Goal: Information Seeking & Learning: Learn about a topic

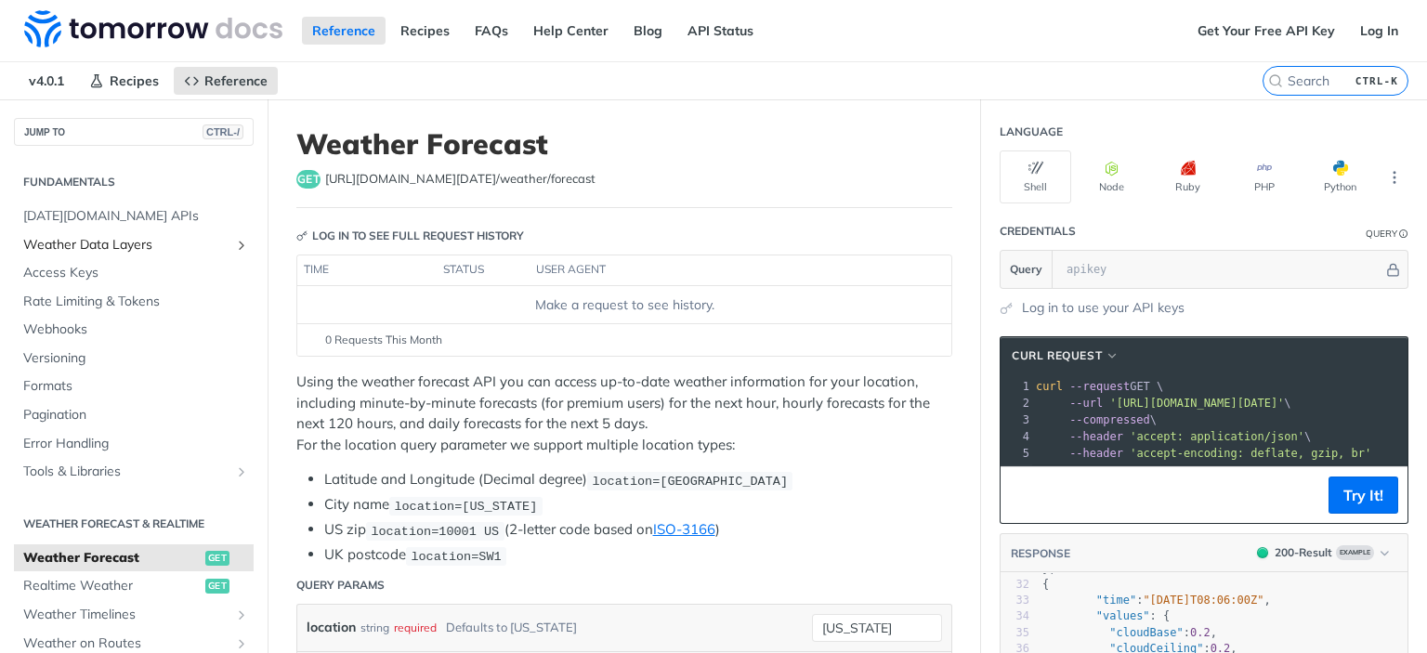
click at [123, 241] on span "Weather Data Layers" at bounding box center [126, 245] width 206 height 19
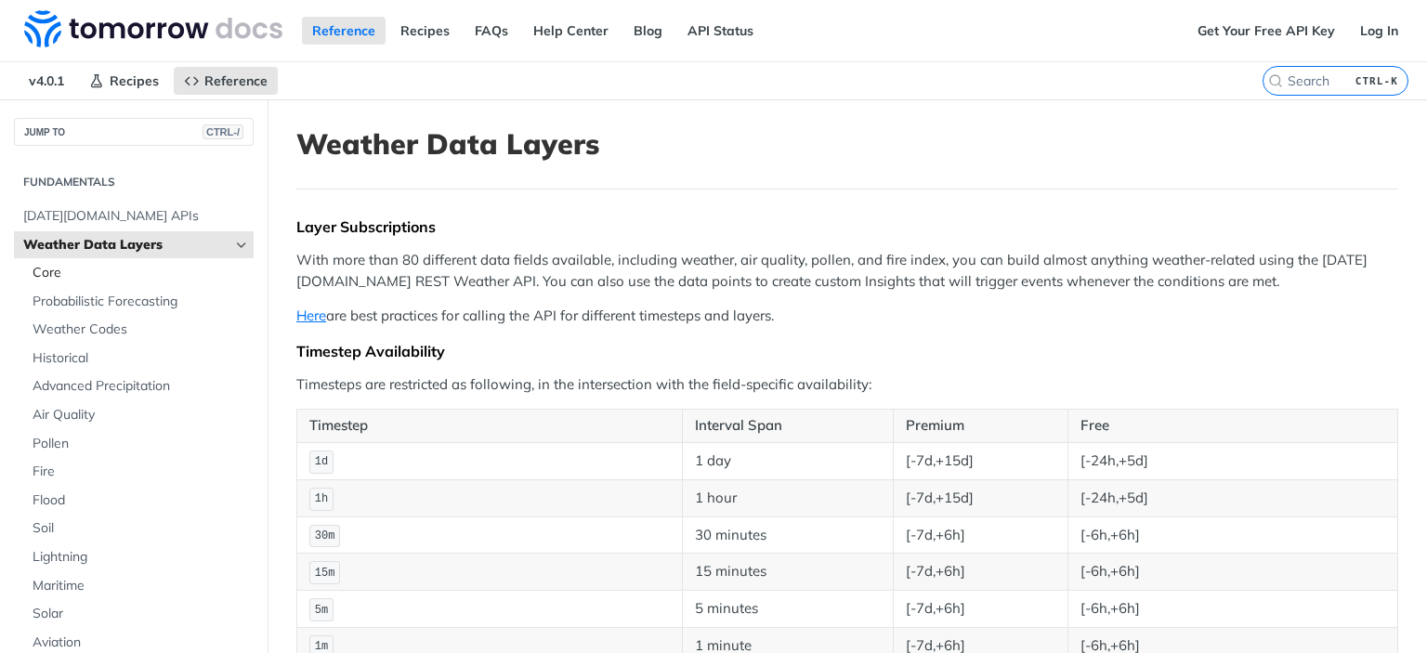
click at [125, 269] on span "Core" at bounding box center [141, 273] width 216 height 19
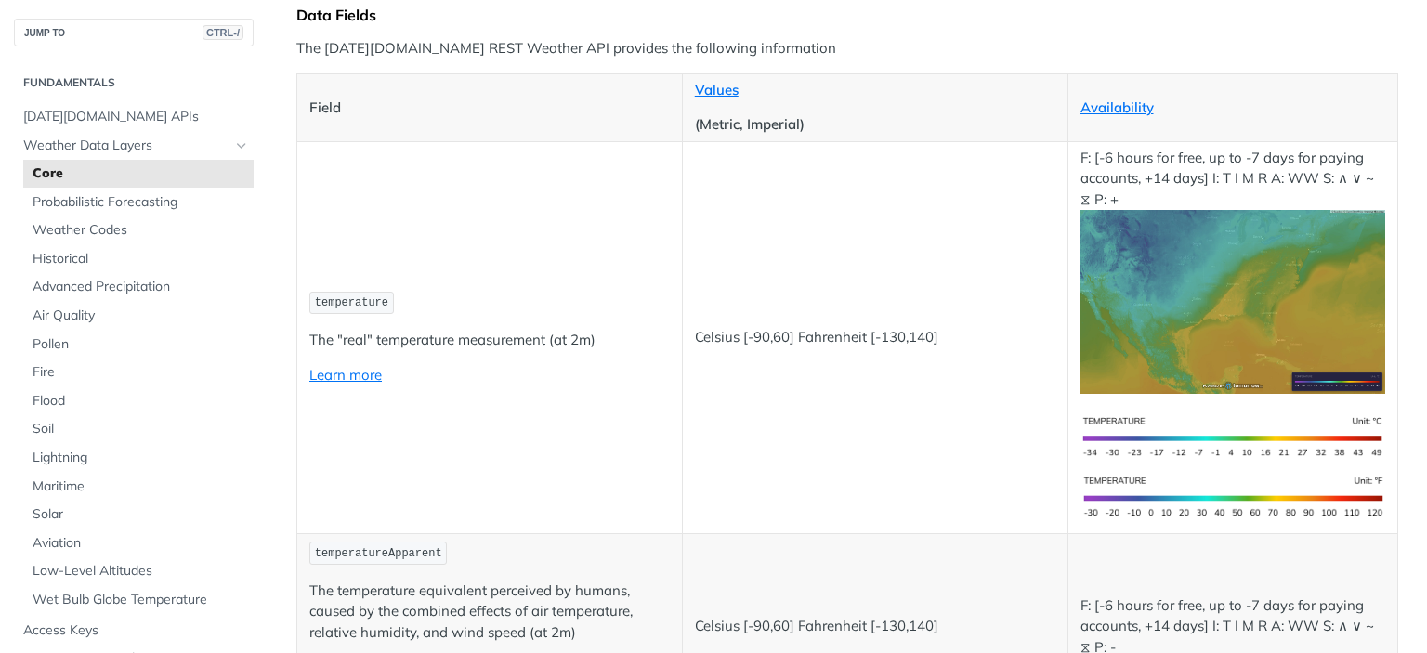
scroll to position [242, 0]
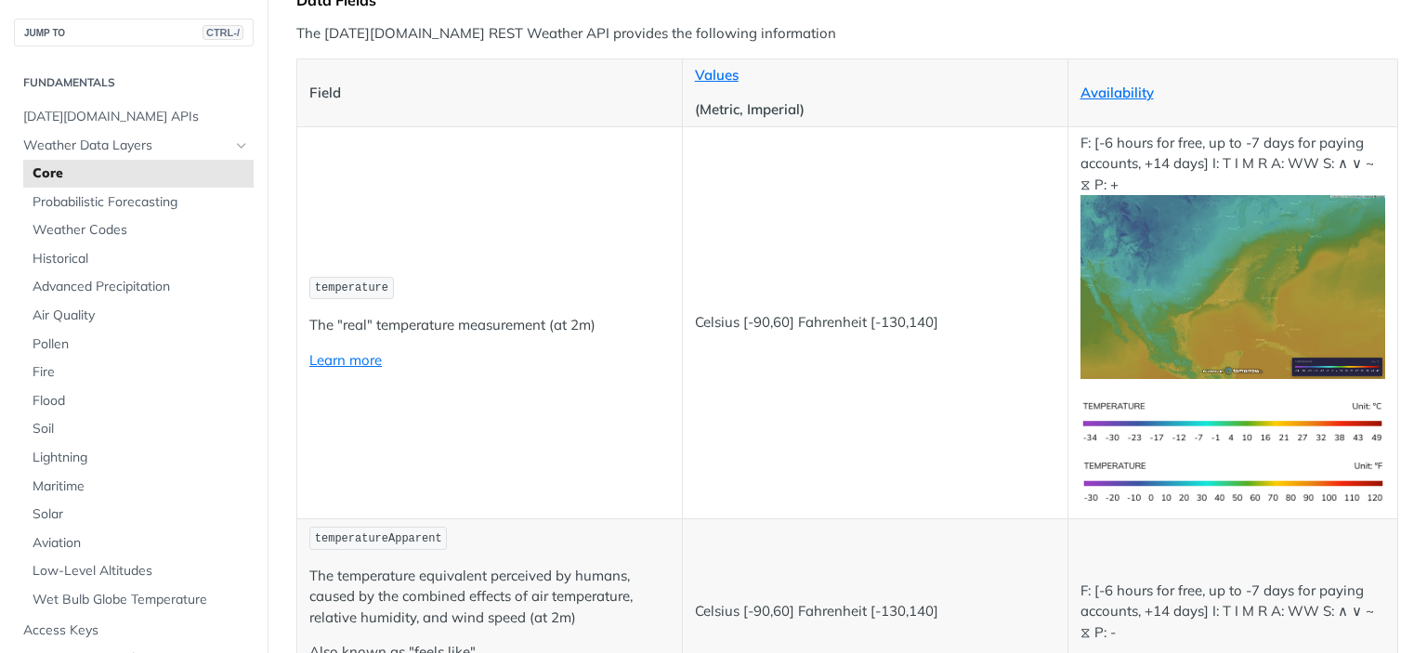
click at [651, 382] on td "temperature The "real" temperature measurement (at 2m) Learn more" at bounding box center [490, 322] width 386 height 392
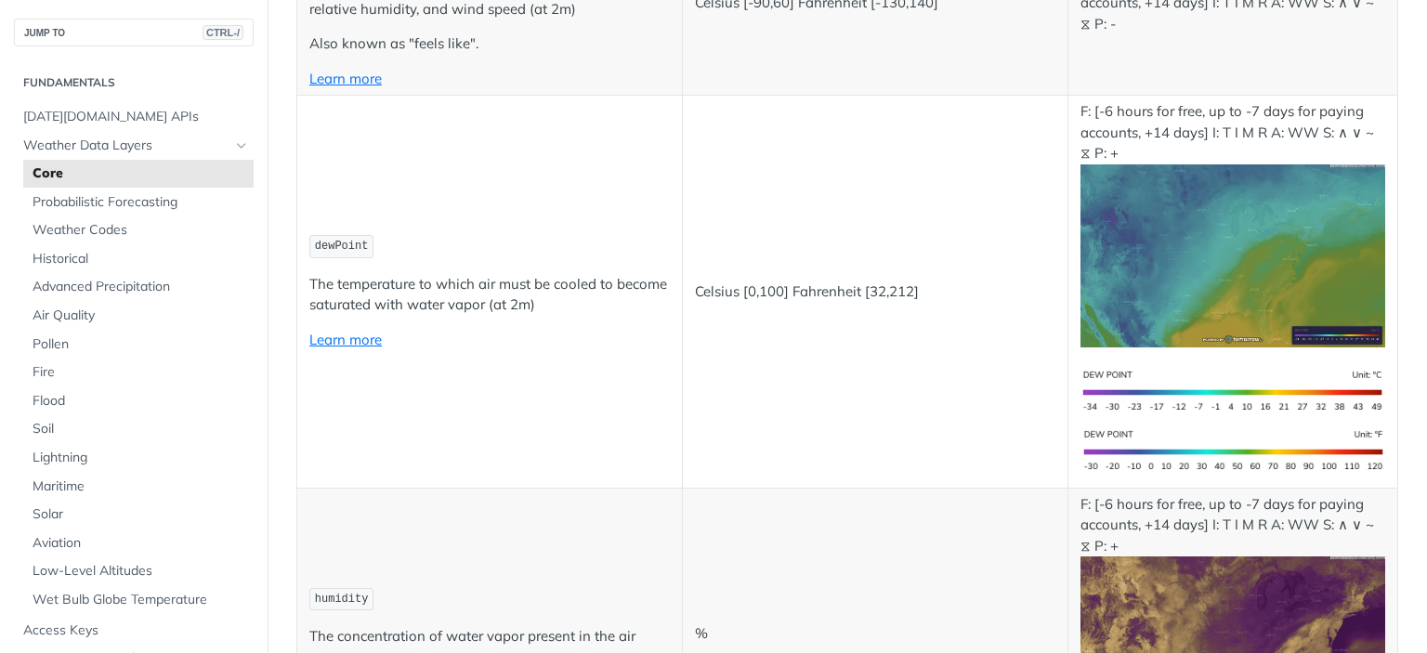
scroll to position [851, 0]
click at [53, 423] on span "Soil" at bounding box center [141, 429] width 216 height 19
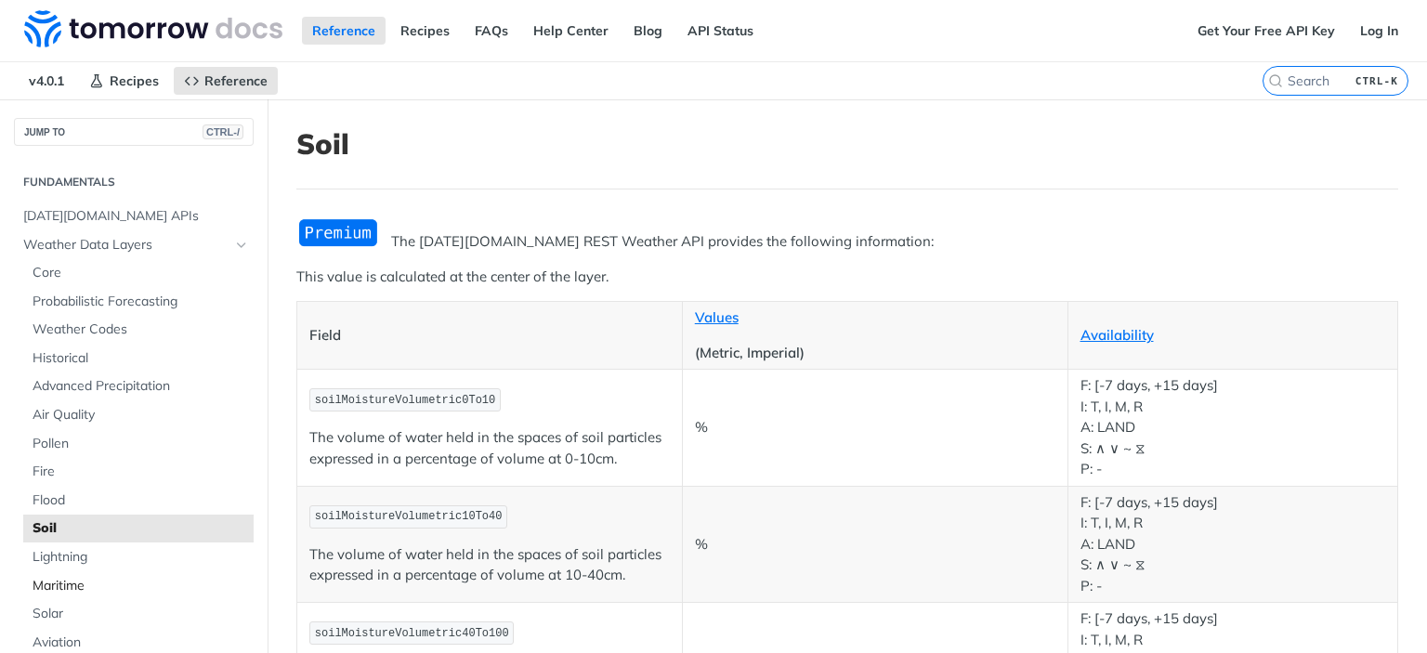
click at [89, 578] on span "Maritime" at bounding box center [141, 586] width 216 height 19
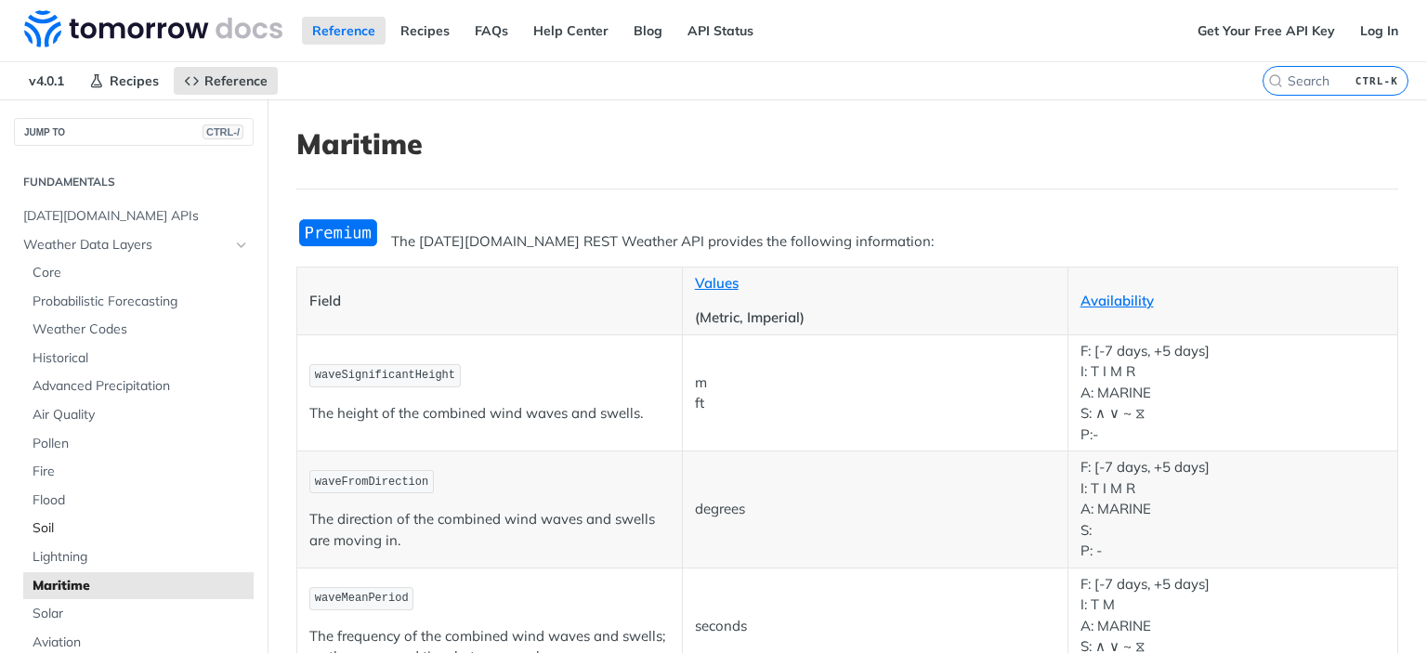
click at [112, 528] on span "Soil" at bounding box center [141, 528] width 216 height 19
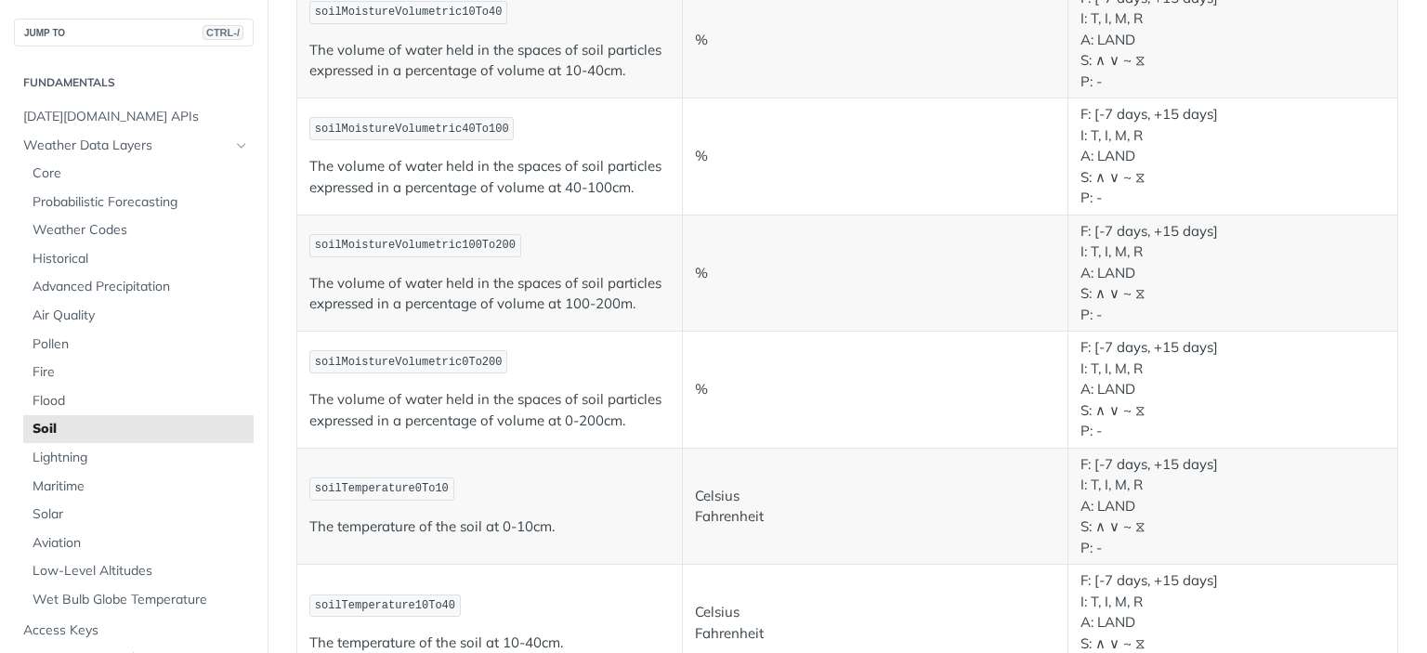
scroll to position [504, 0]
click at [386, 357] on span "soilMoistureVolumetric0To200" at bounding box center [409, 363] width 188 height 13
click at [564, 303] on p "The volume of water held in the spaces of soil particles expressed in a percent…" at bounding box center [489, 295] width 360 height 42
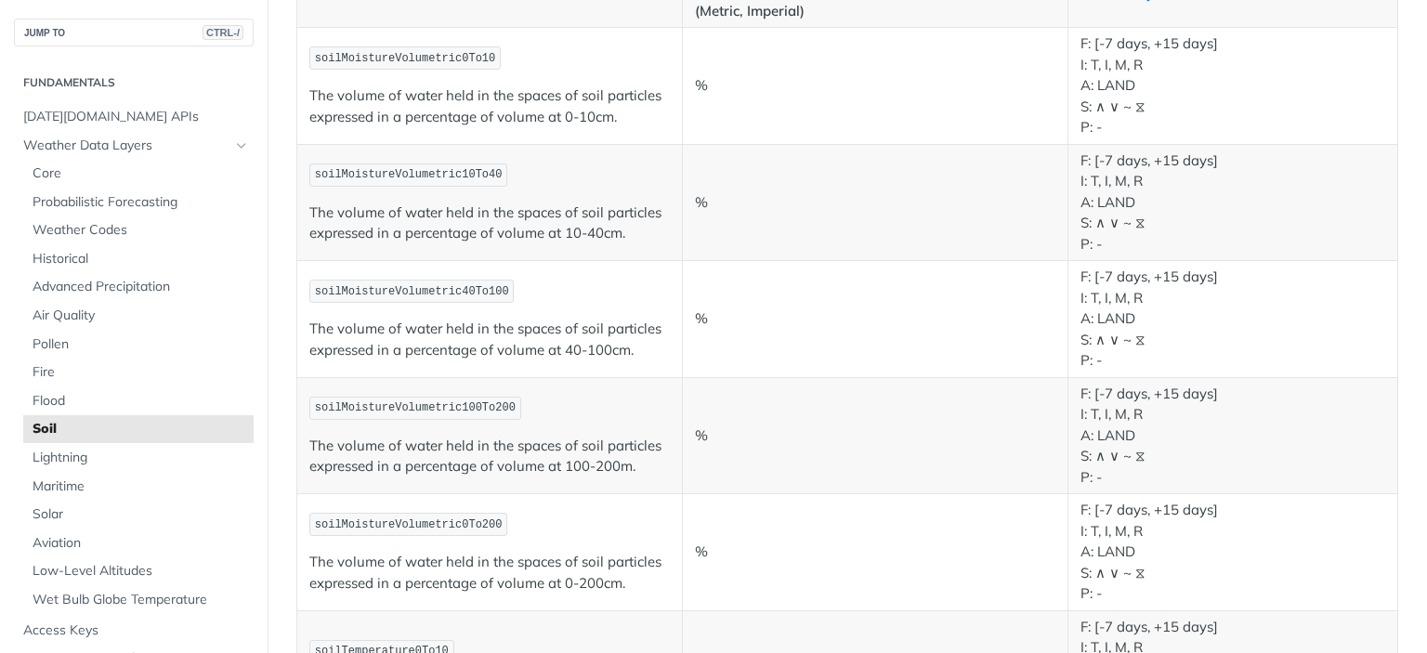
scroll to position [341, 0]
click at [464, 354] on p "The volume of water held in the spaces of soil particles expressed in a percent…" at bounding box center [489, 341] width 360 height 42
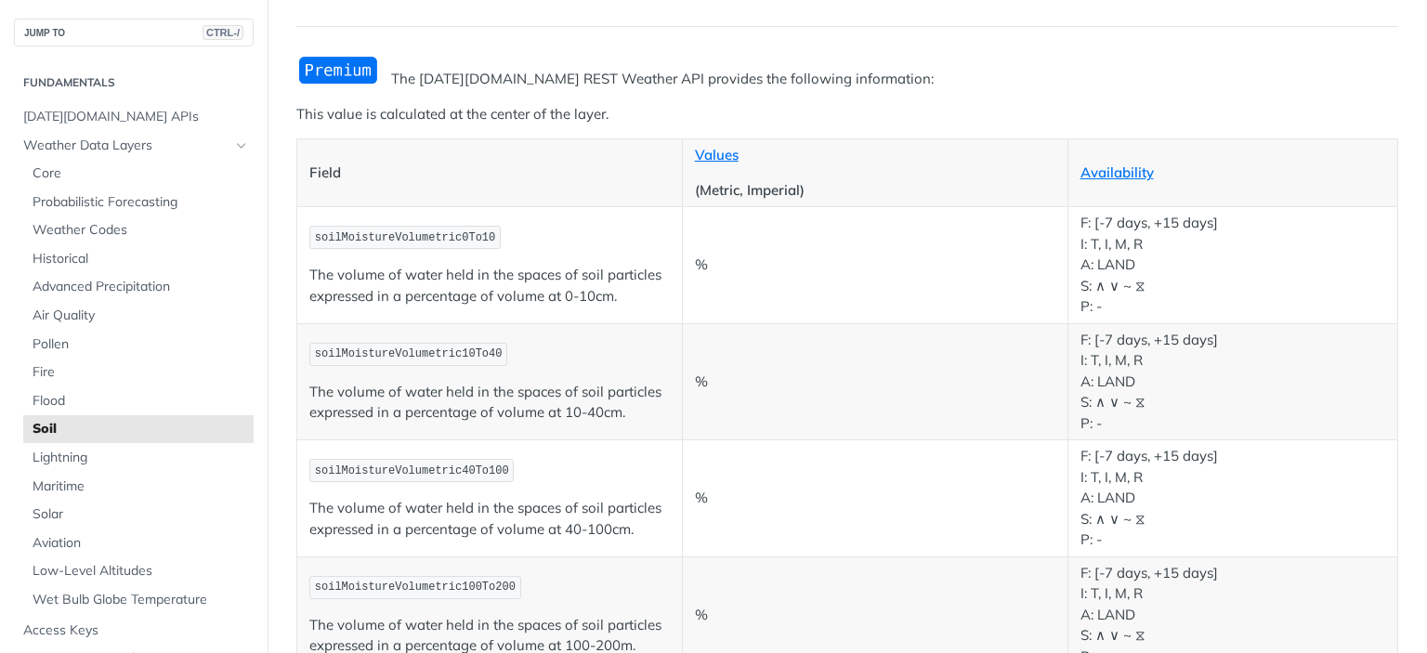
scroll to position [163, 0]
click at [98, 165] on span "Core" at bounding box center [141, 173] width 216 height 19
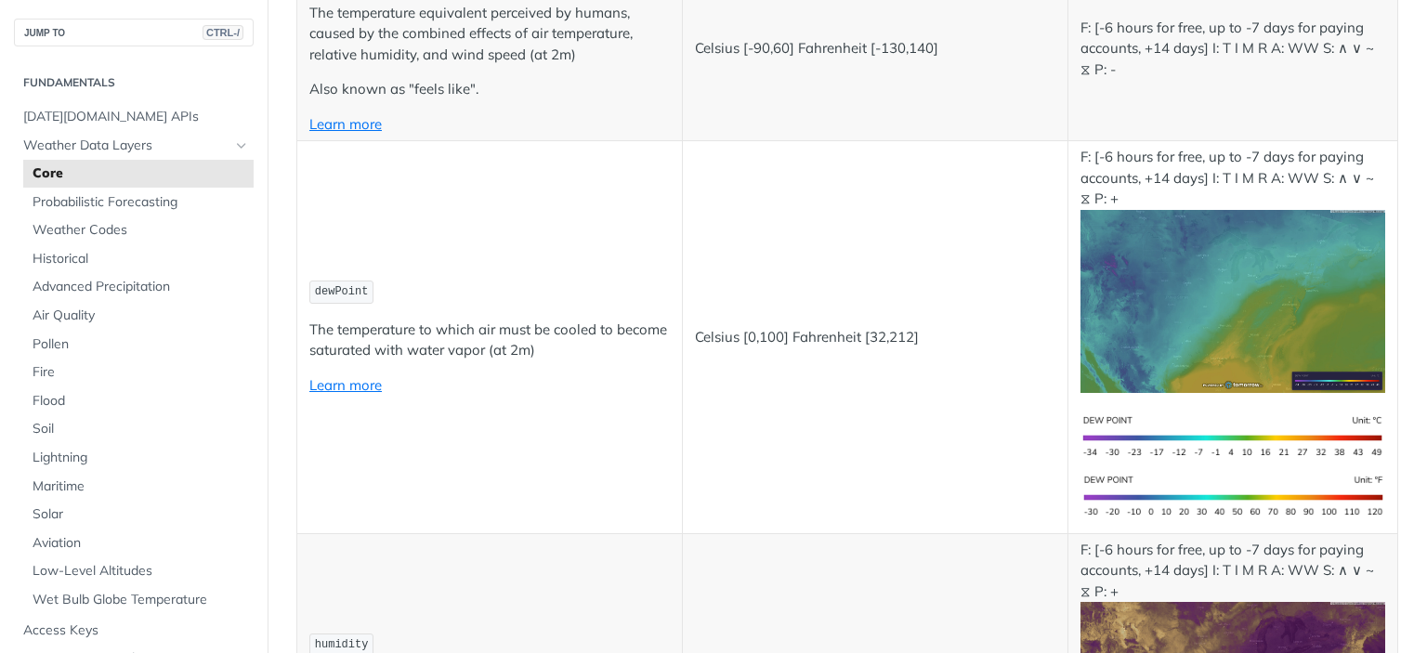
scroll to position [895, 0]
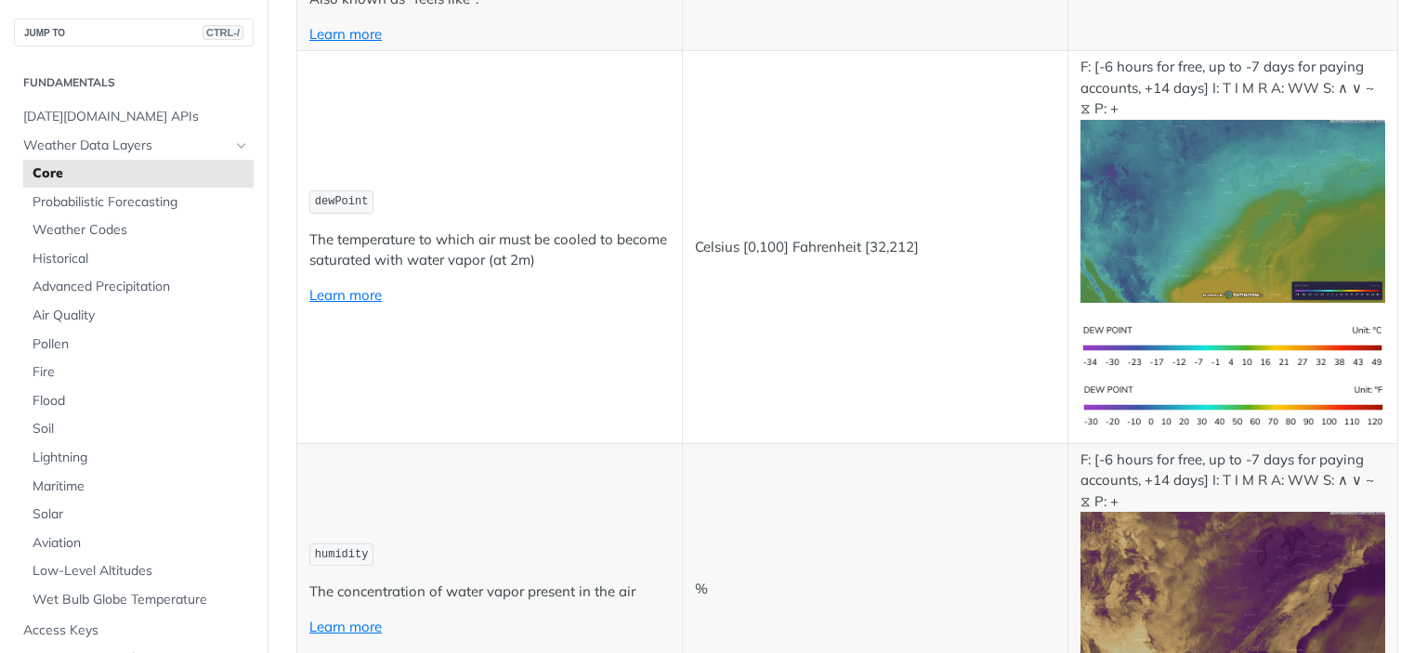
click at [491, 287] on p "Learn more" at bounding box center [489, 295] width 360 height 21
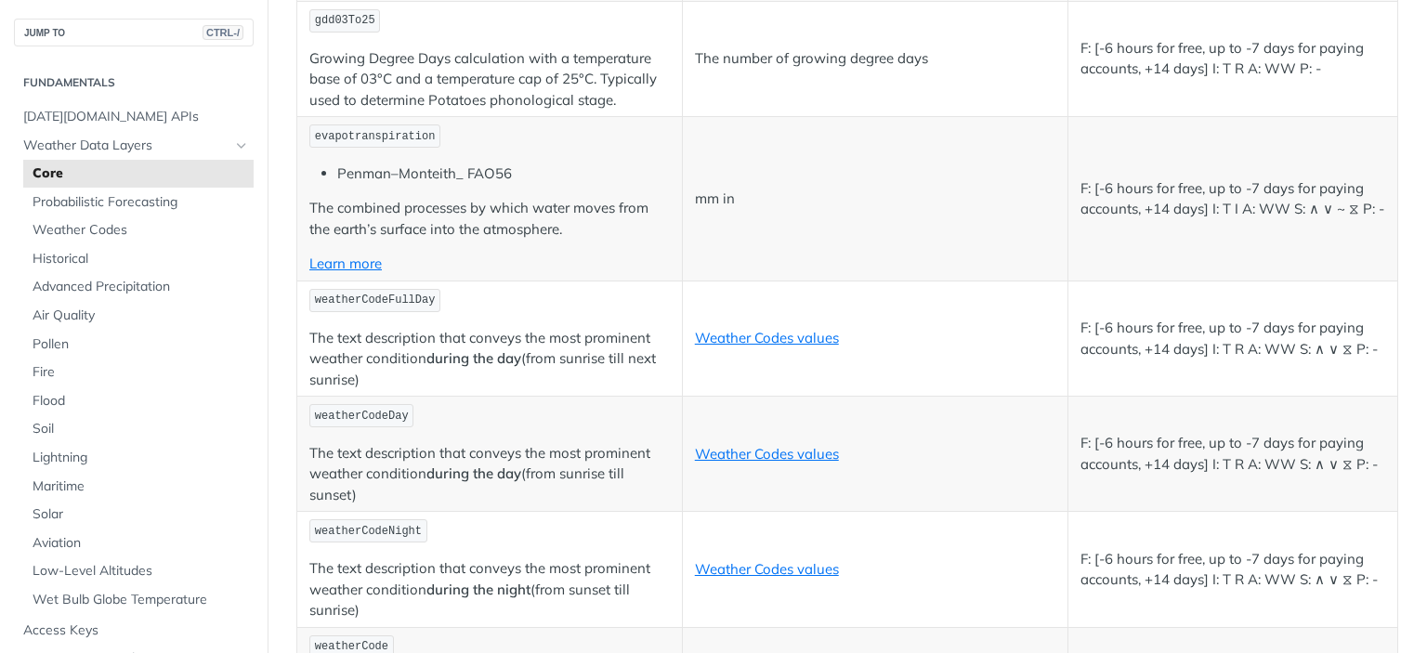
scroll to position [6822, 0]
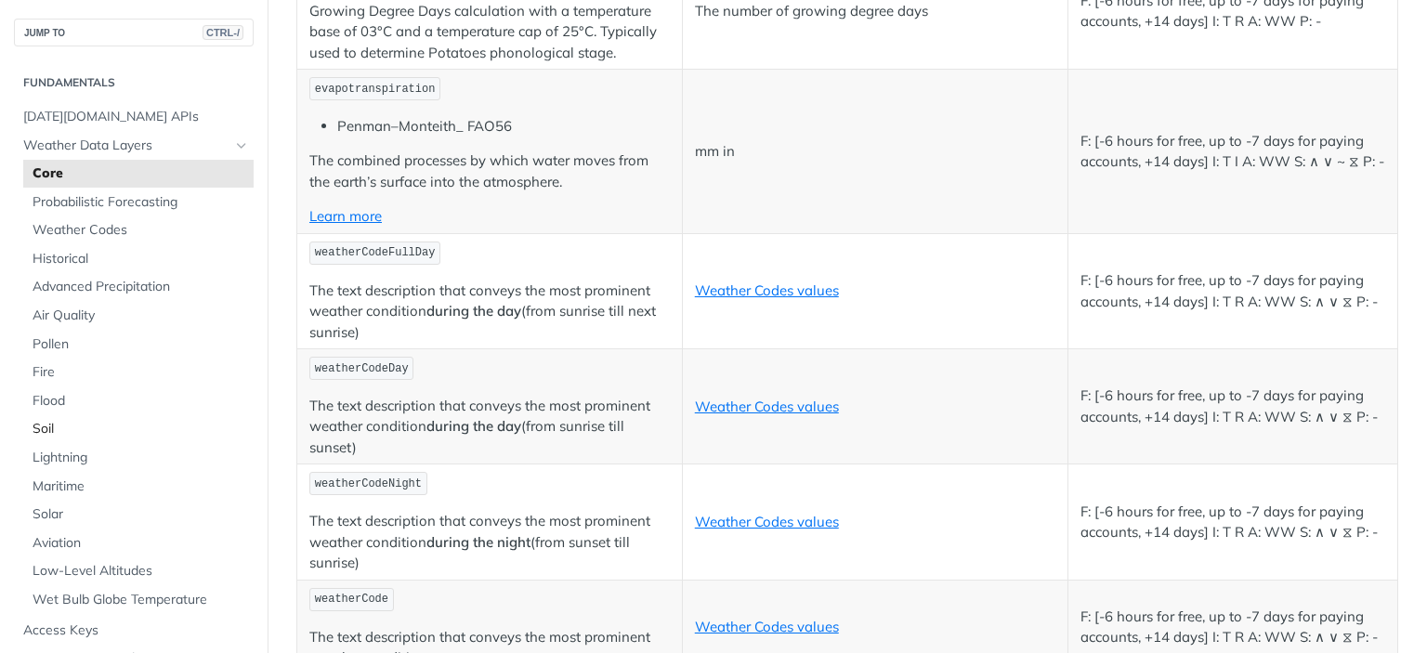
click at [66, 425] on span "Soil" at bounding box center [141, 429] width 216 height 19
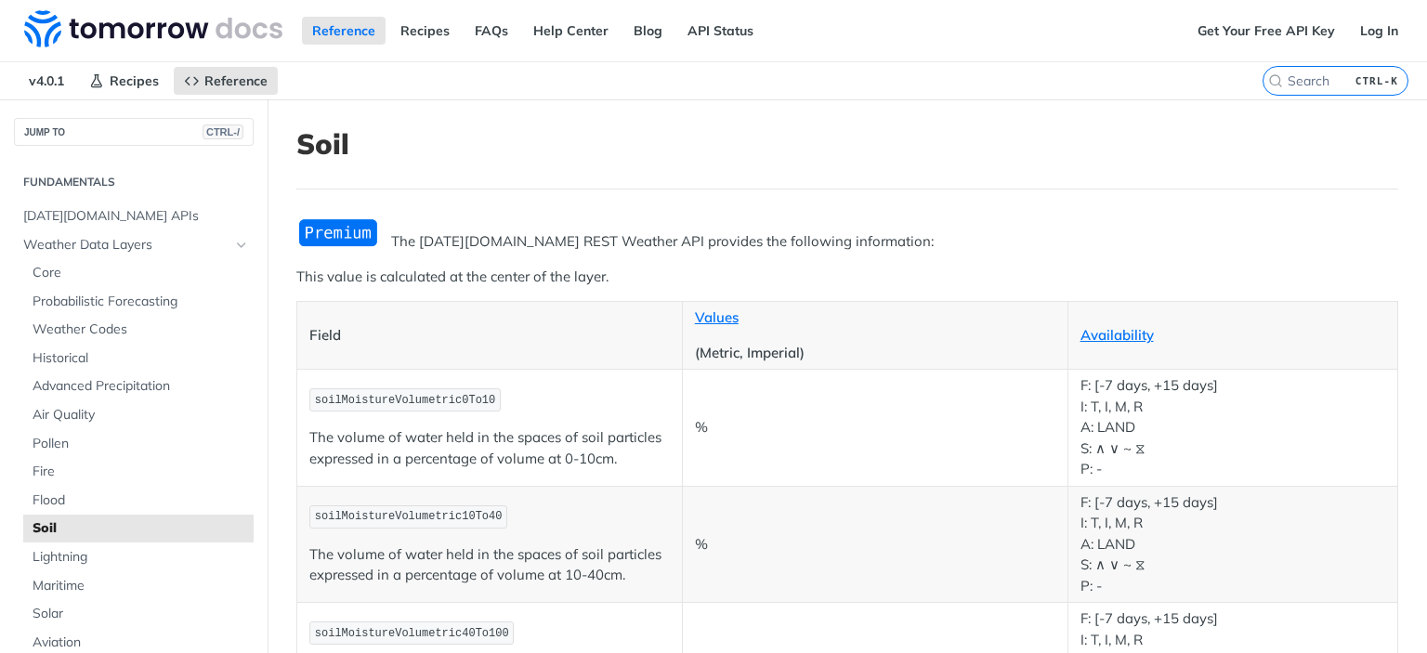
click at [369, 394] on span "soilMoistureVolumetric0To10" at bounding box center [405, 400] width 180 height 13
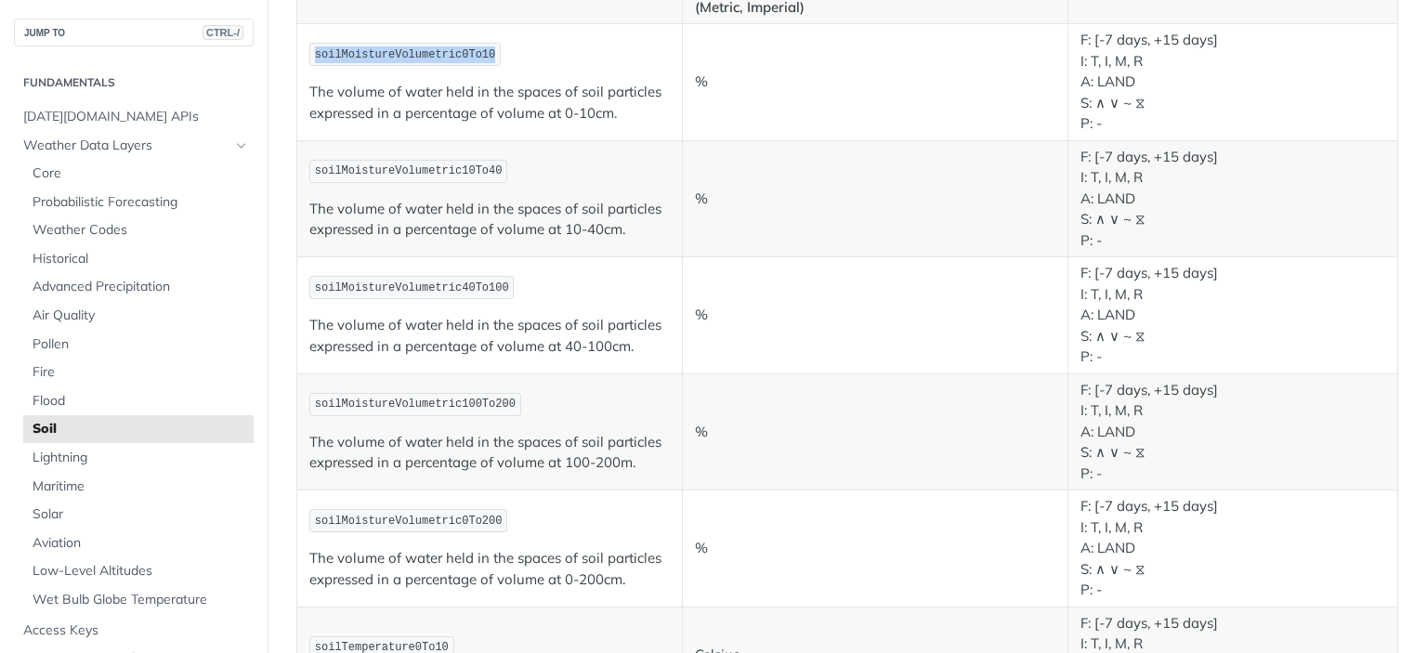
scroll to position [379, 0]
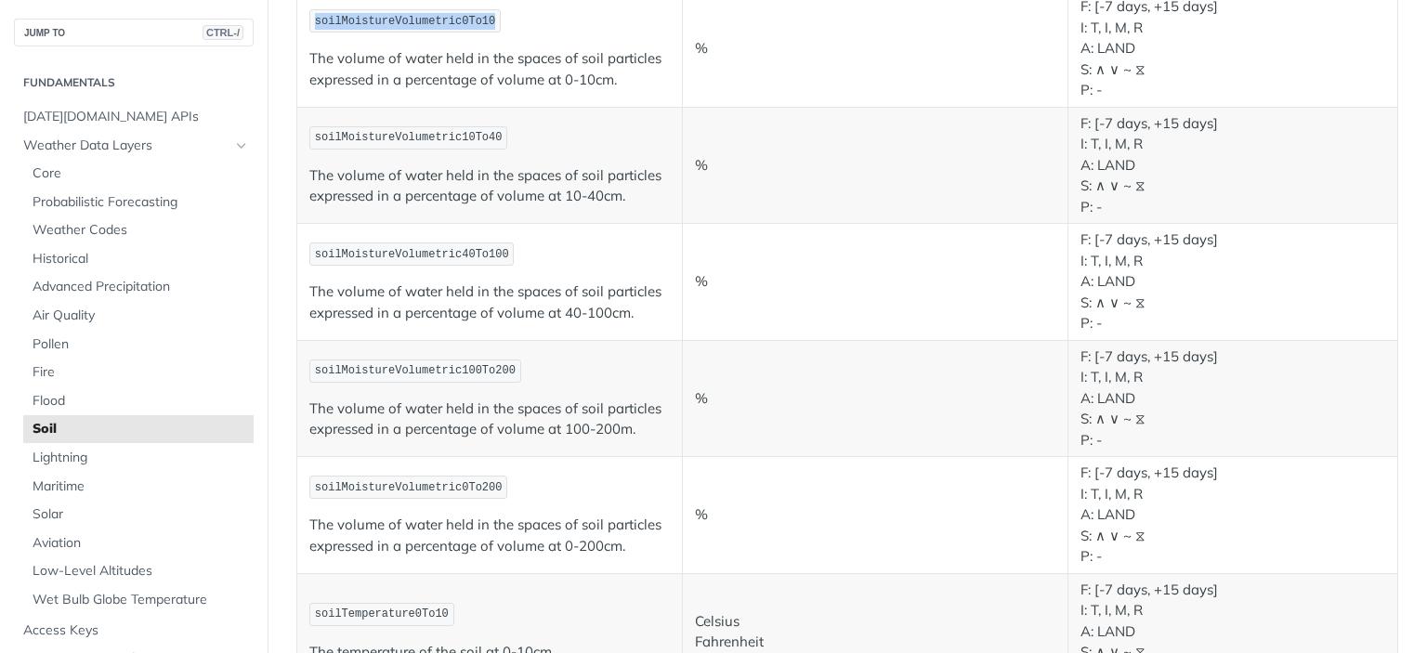
copy span "soilMoistureVolumetric0To10"
click at [413, 135] on span "soilMoistureVolumetric10To40" at bounding box center [409, 137] width 188 height 13
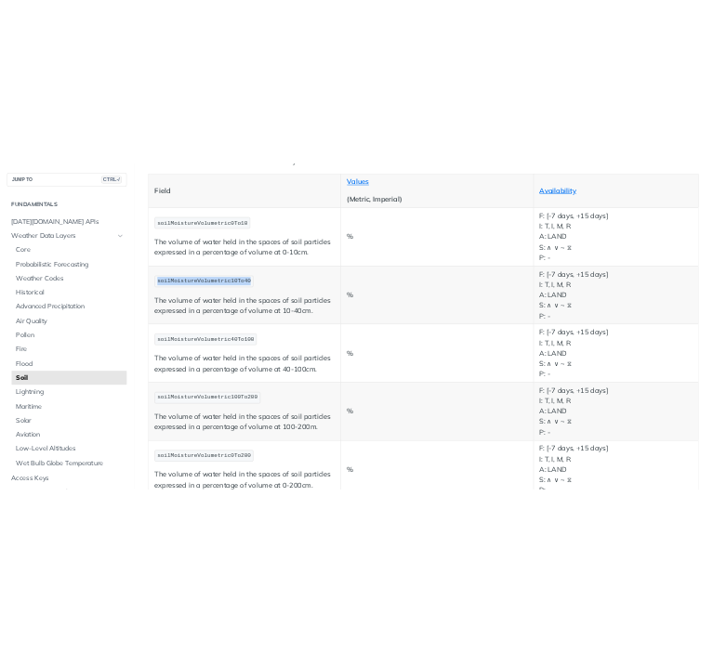
scroll to position [271, 0]
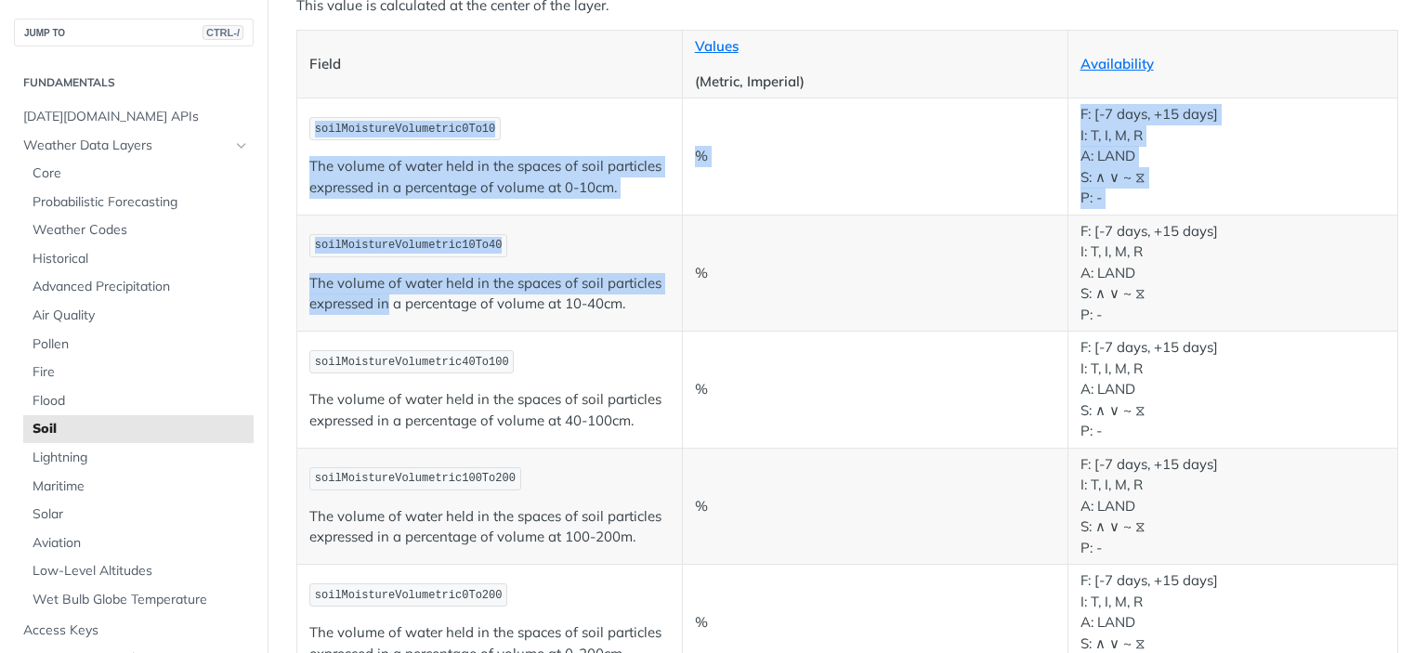
drag, startPoint x: 310, startPoint y: 123, endPoint x: 387, endPoint y: 318, distance: 209.5
click at [417, 126] on span "soilMoistureVolumetric0To10" at bounding box center [405, 129] width 180 height 13
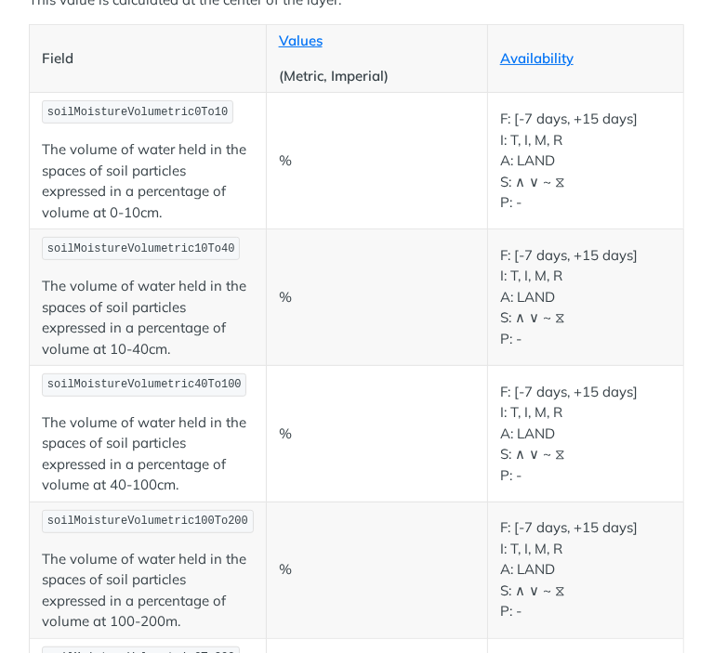
scroll to position [4, 0]
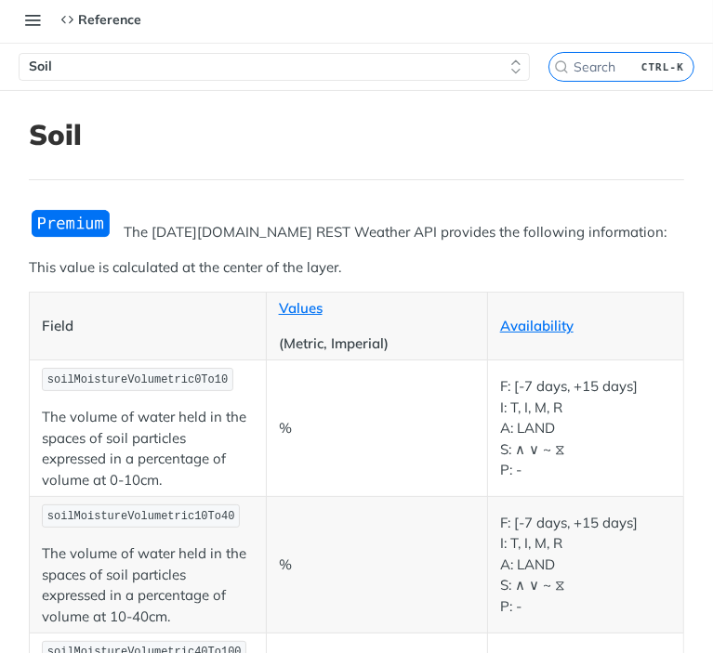
click at [148, 390] on p "soilMoistureVolumetric0To10" at bounding box center [148, 379] width 212 height 27
click at [151, 377] on span "soilMoistureVolumetric0To10" at bounding box center [137, 380] width 180 height 13
copy span "soilMoistureVolumetric0To10"
click at [148, 519] on span "soilMoistureVolumetric10To40" at bounding box center [141, 516] width 188 height 13
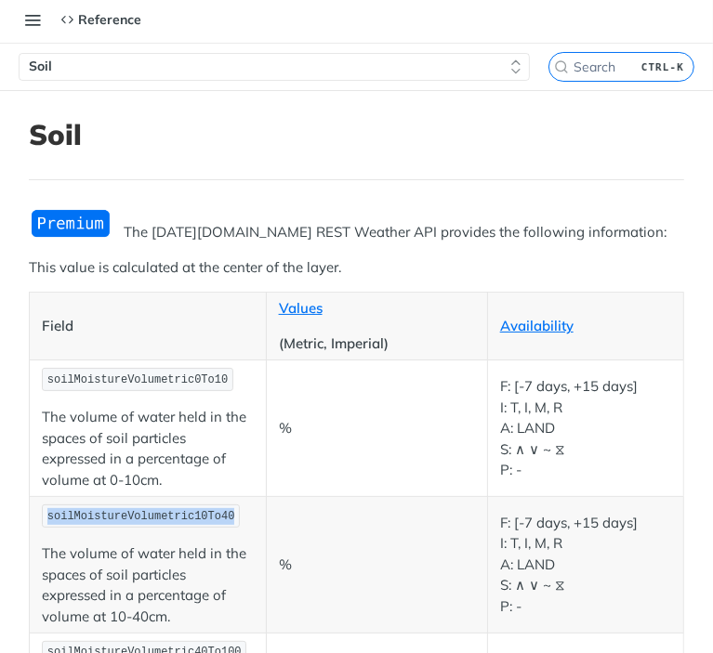
click at [148, 519] on span "soilMoistureVolumetric10To40" at bounding box center [141, 516] width 188 height 13
copy span "soilMoistureVolumetric10To40"
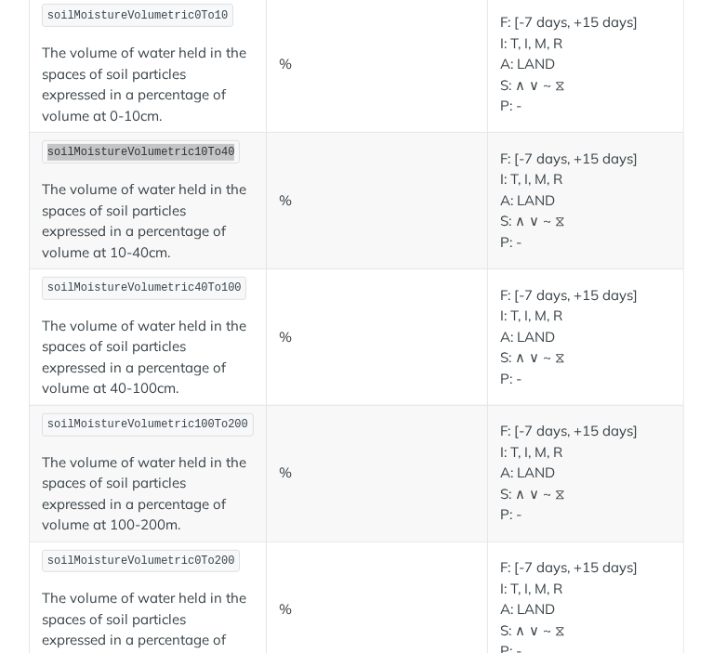
scroll to position [368, 0]
click at [170, 290] on span "soilMoistureVolumetric40To100" at bounding box center [144, 288] width 194 height 13
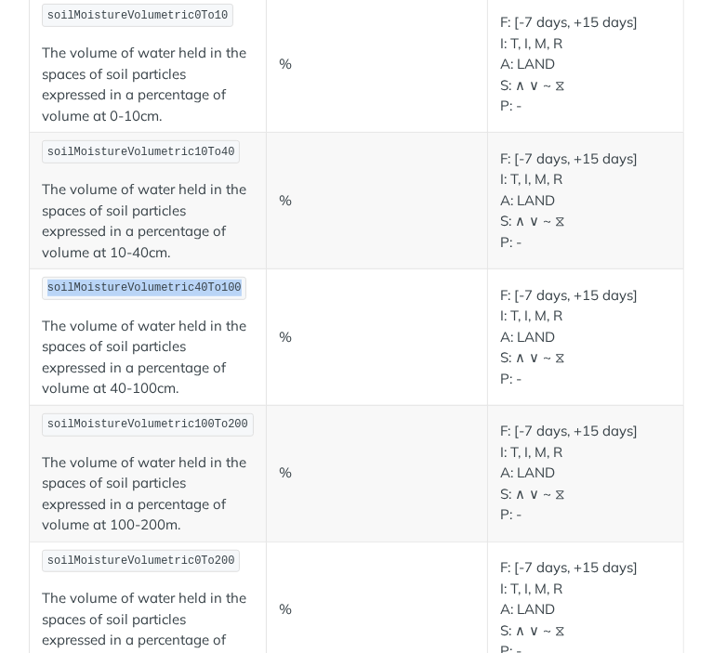
click at [170, 290] on span "soilMoistureVolumetric40To100" at bounding box center [144, 288] width 194 height 13
copy span "soilMoistureVolumetric40To100"
click at [188, 418] on span "soilMoistureVolumetric100To200" at bounding box center [147, 424] width 201 height 13
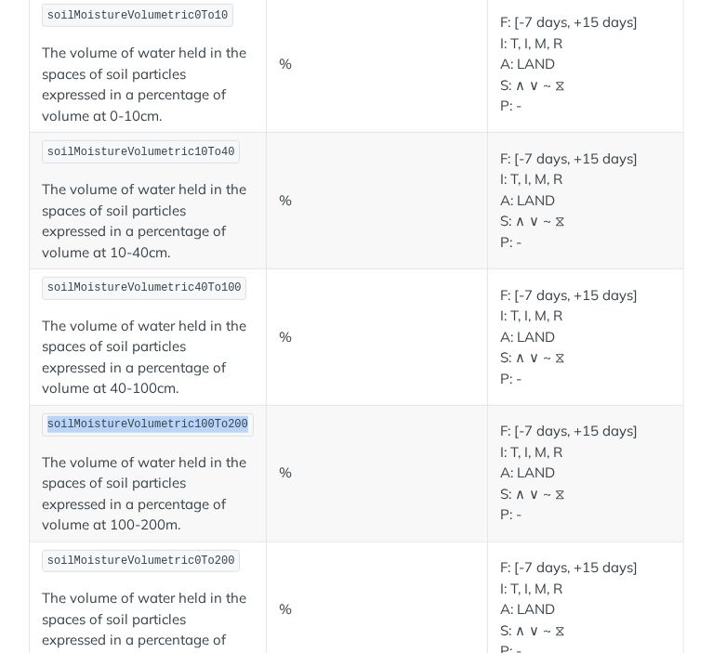
click at [188, 418] on span "soilMoistureVolumetric100To200" at bounding box center [147, 424] width 201 height 13
copy span "soilMoistureVolumetric100To200"
click at [161, 556] on span "soilMoistureVolumetric0To200" at bounding box center [141, 561] width 188 height 13
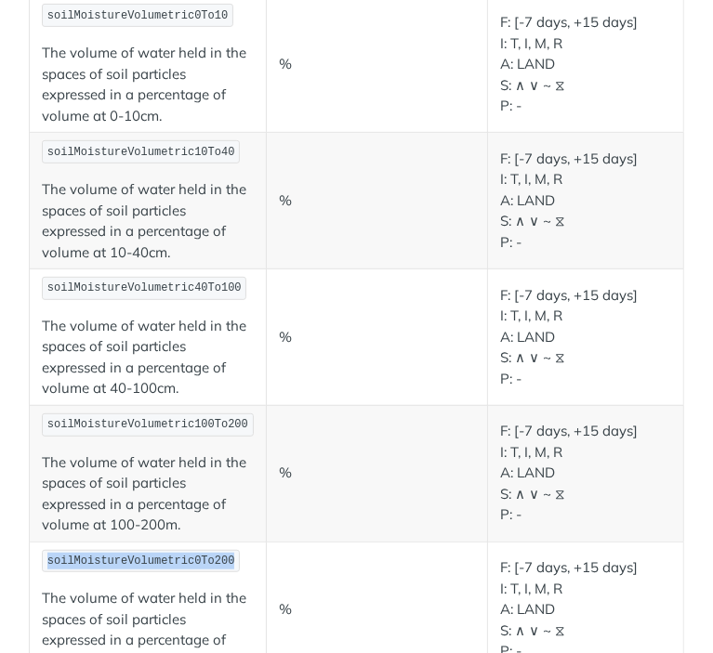
click at [161, 556] on span "soilMoistureVolumetric0To200" at bounding box center [141, 561] width 188 height 13
copy span "soilMoistureVolumetric0To200"
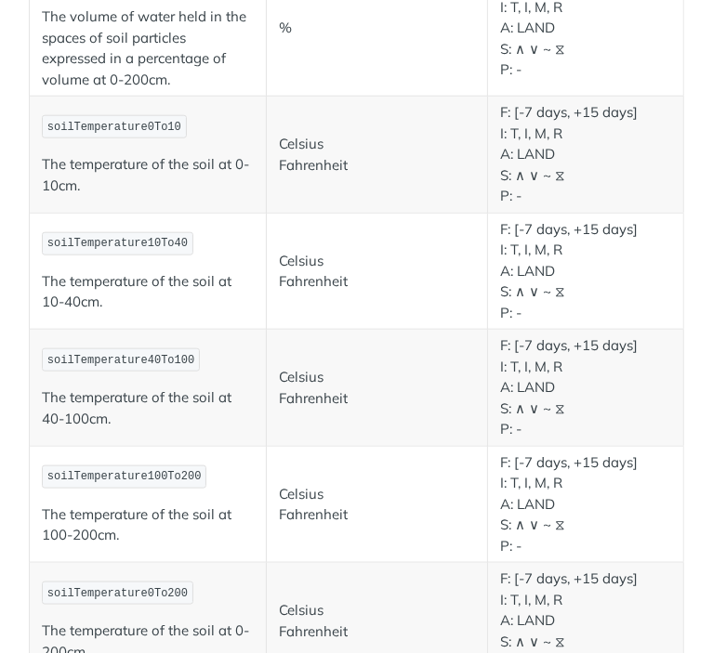
scroll to position [951, 0]
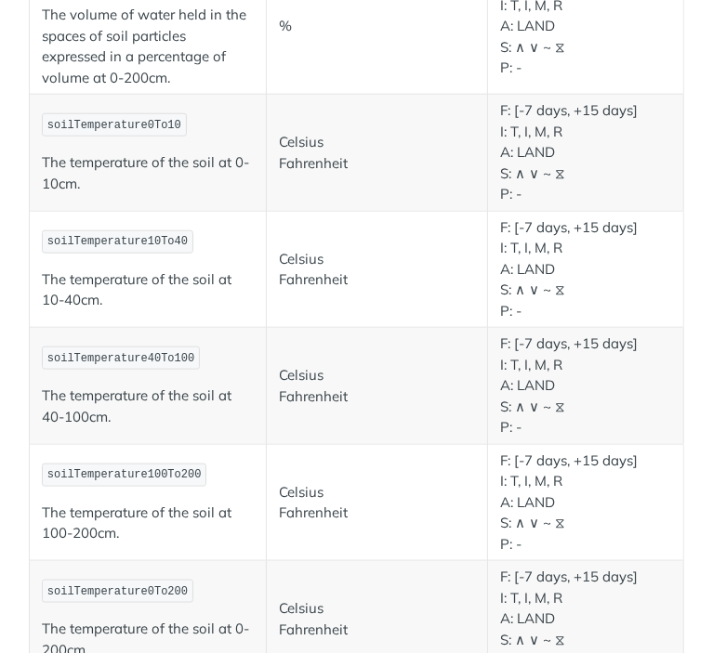
click at [111, 119] on span "soilTemperature0To10" at bounding box center [114, 125] width 134 height 13
copy span "soilTemperature0To10"
click at [119, 235] on span "soilTemperature10To40" at bounding box center [117, 241] width 140 height 13
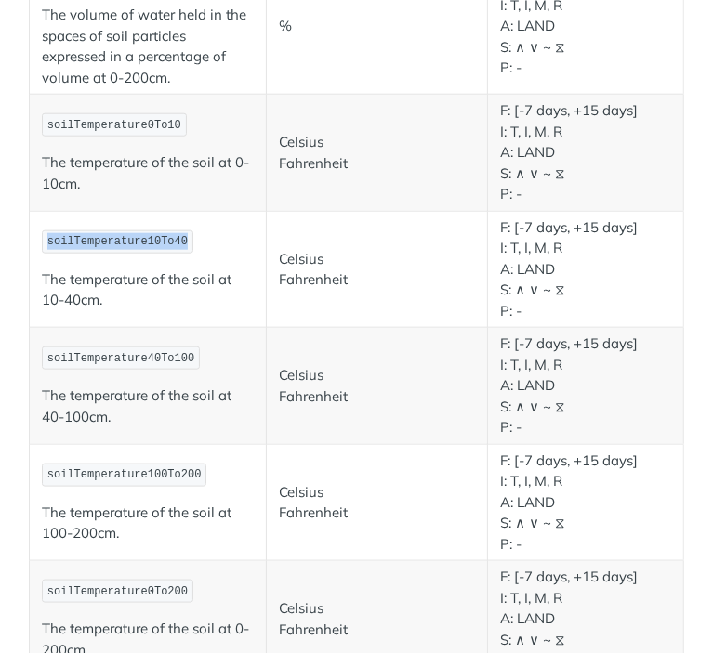
copy span "soilTemperature10To40"
click at [138, 352] on span "soilTemperature40To100" at bounding box center [120, 358] width 147 height 13
copy span "soilTemperature40To100"
click at [138, 468] on span "soilTemperature100To200" at bounding box center [124, 474] width 154 height 13
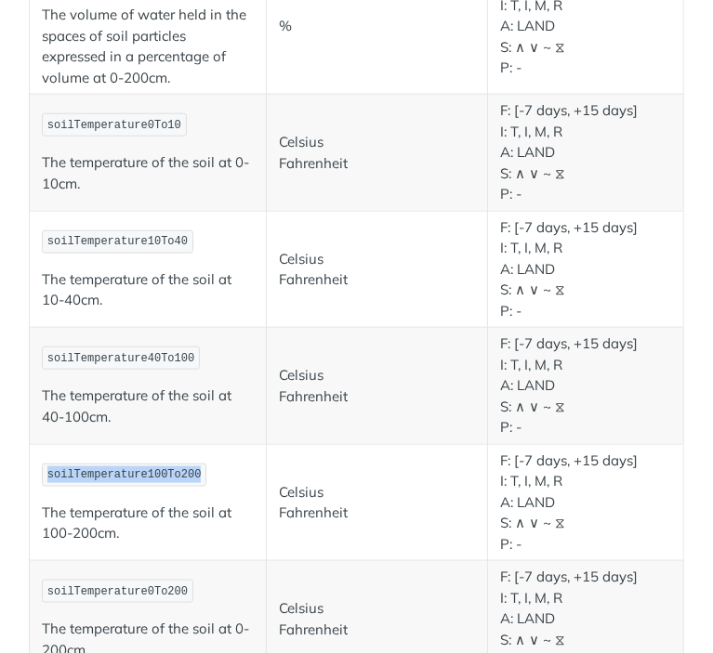
click at [138, 468] on span "soilTemperature100To200" at bounding box center [124, 474] width 154 height 13
copy span "soilTemperature100To200"
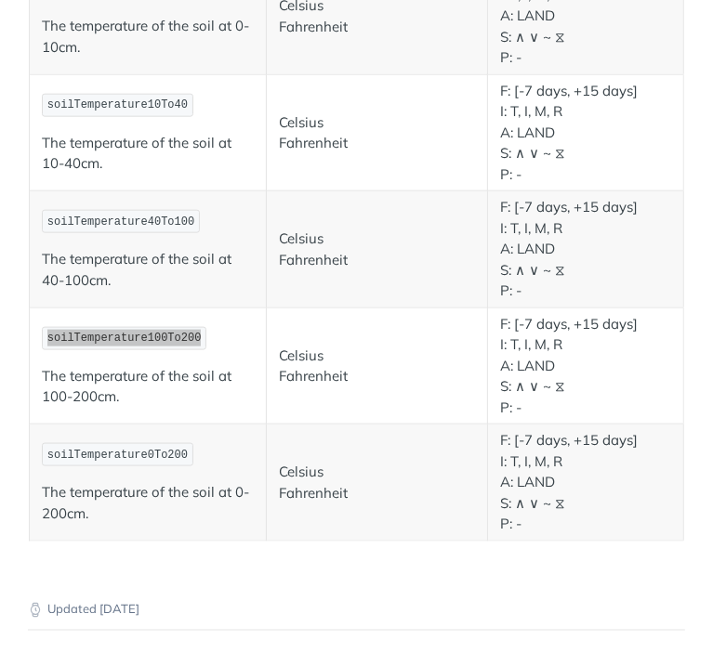
scroll to position [1093, 0]
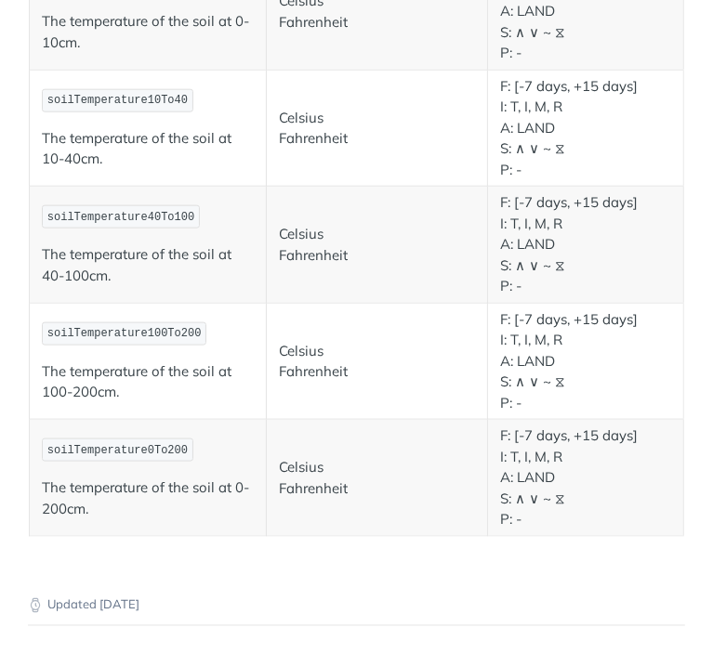
click at [138, 451] on span "soilTemperature0To200" at bounding box center [117, 450] width 140 height 13
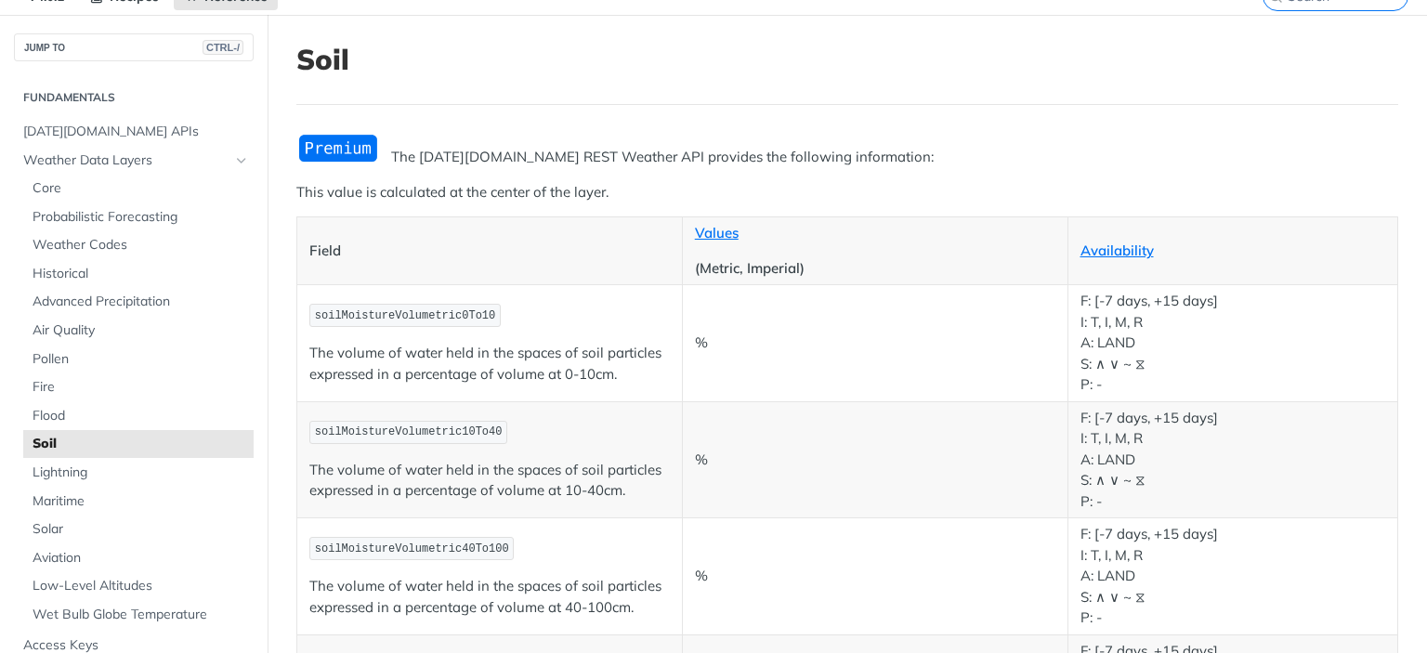
scroll to position [0, 0]
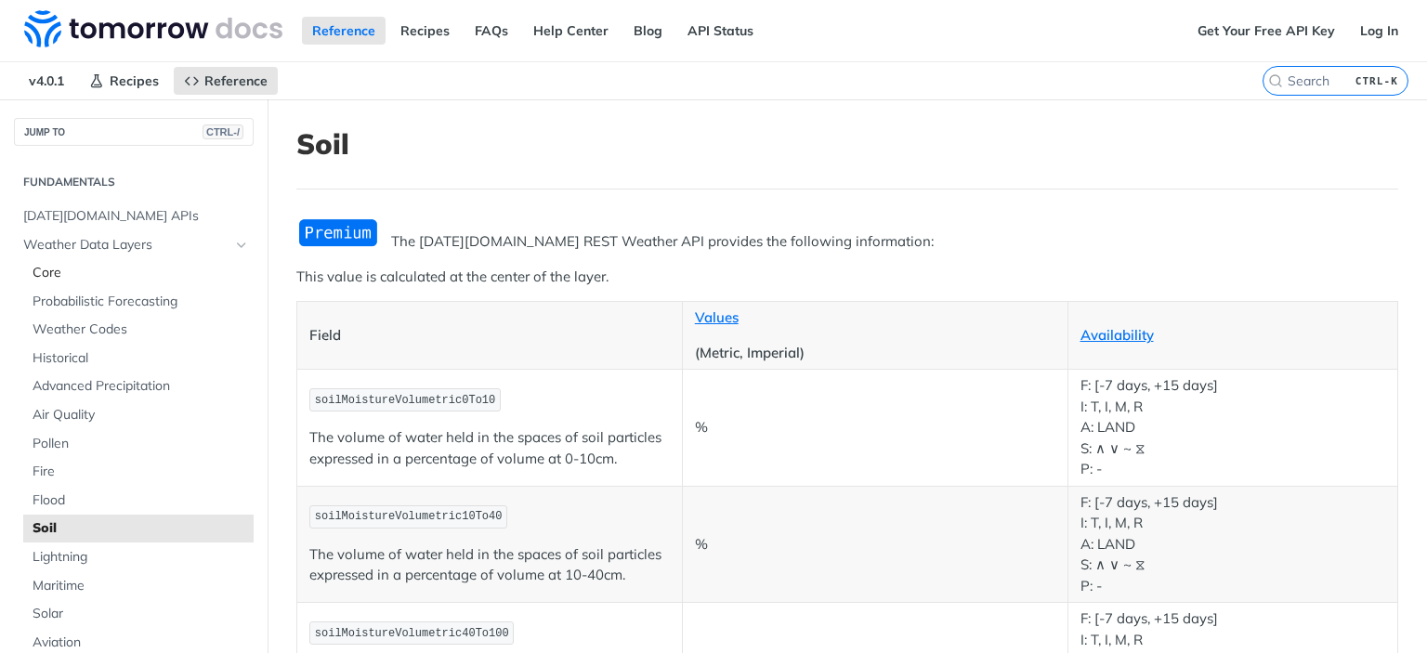
drag, startPoint x: 39, startPoint y: 271, endPoint x: 29, endPoint y: 263, distance: 13.2
click at [29, 263] on link "Core" at bounding box center [138, 273] width 230 height 28
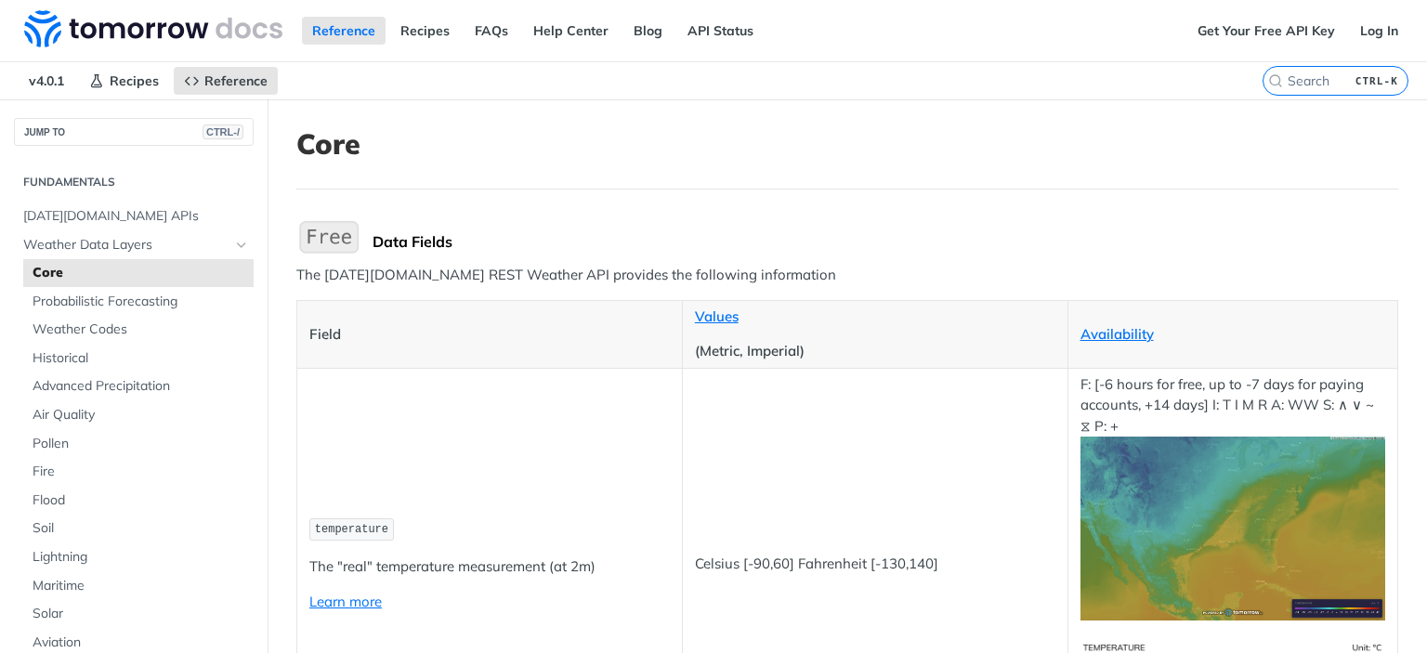
click at [55, 265] on span "Core" at bounding box center [141, 273] width 216 height 19
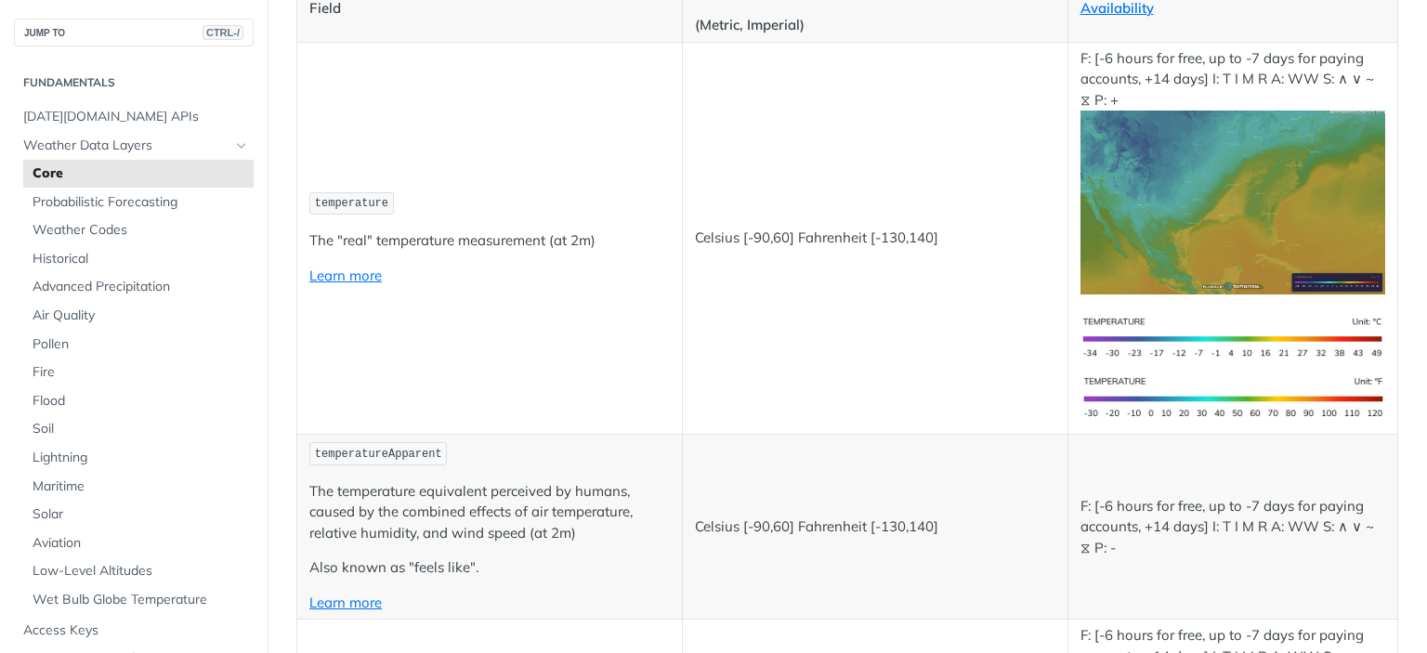
scroll to position [327, 0]
